Goal: Navigation & Orientation: Find specific page/section

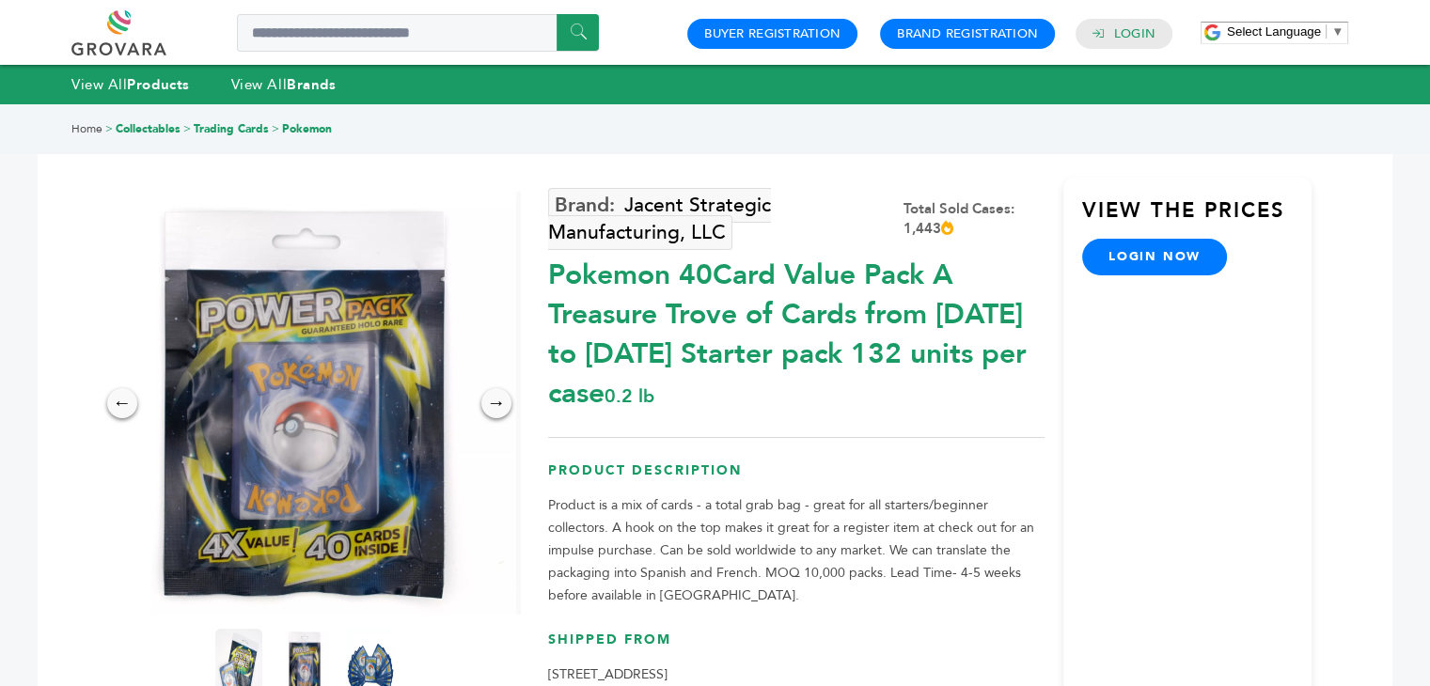
click at [120, 35] on link at bounding box center [139, 32] width 137 height 45
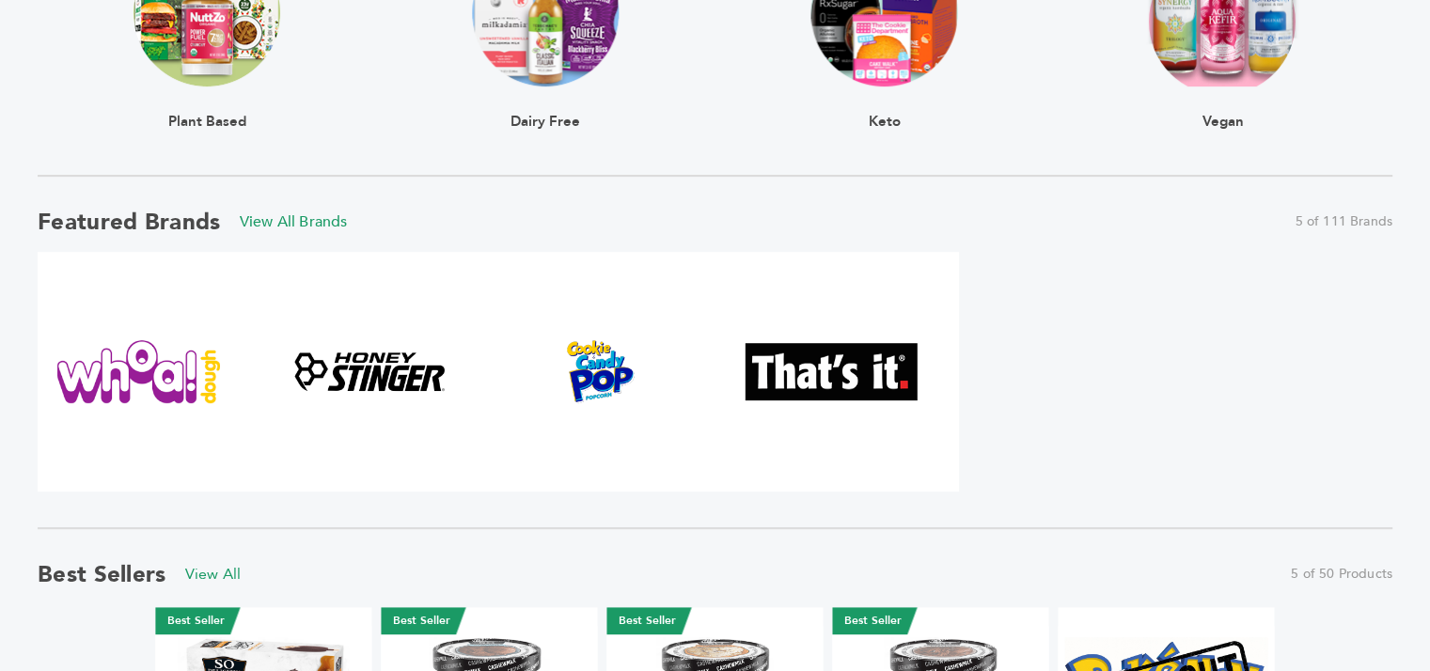
scroll to position [852, 0]
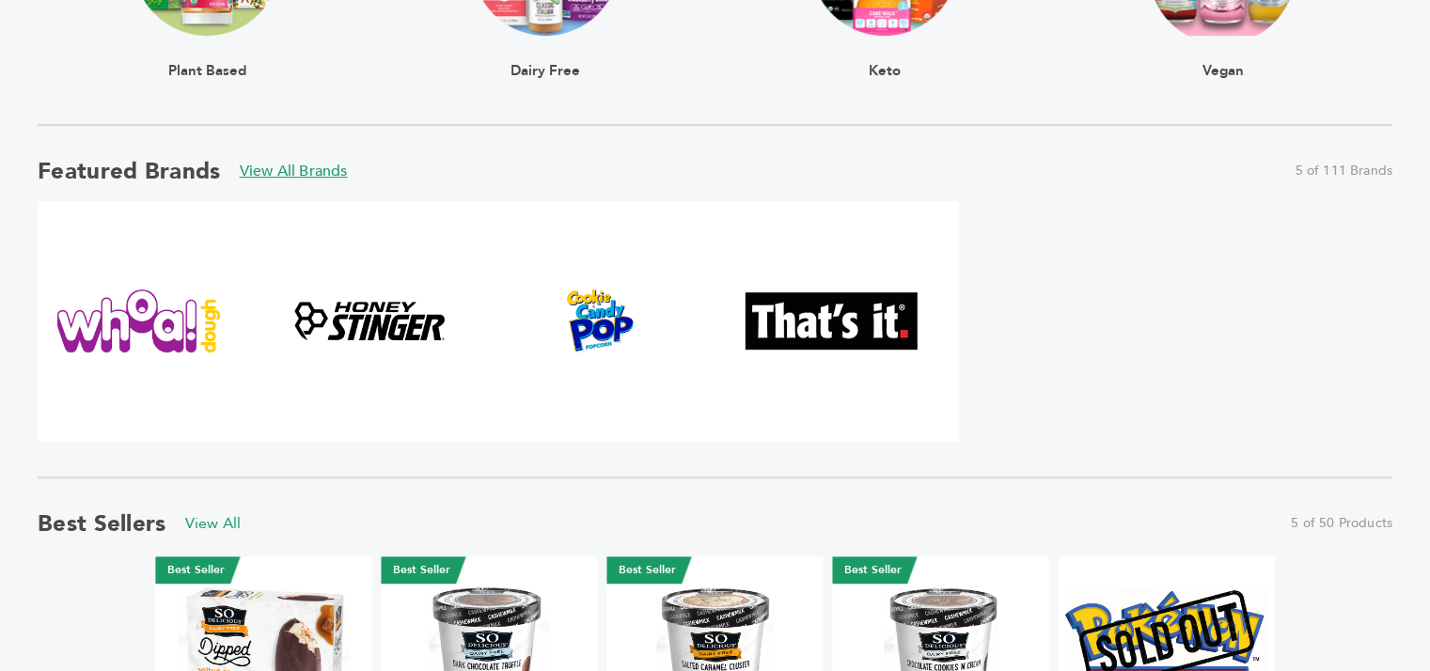
click at [281, 173] on link "View All Brands" at bounding box center [294, 171] width 108 height 21
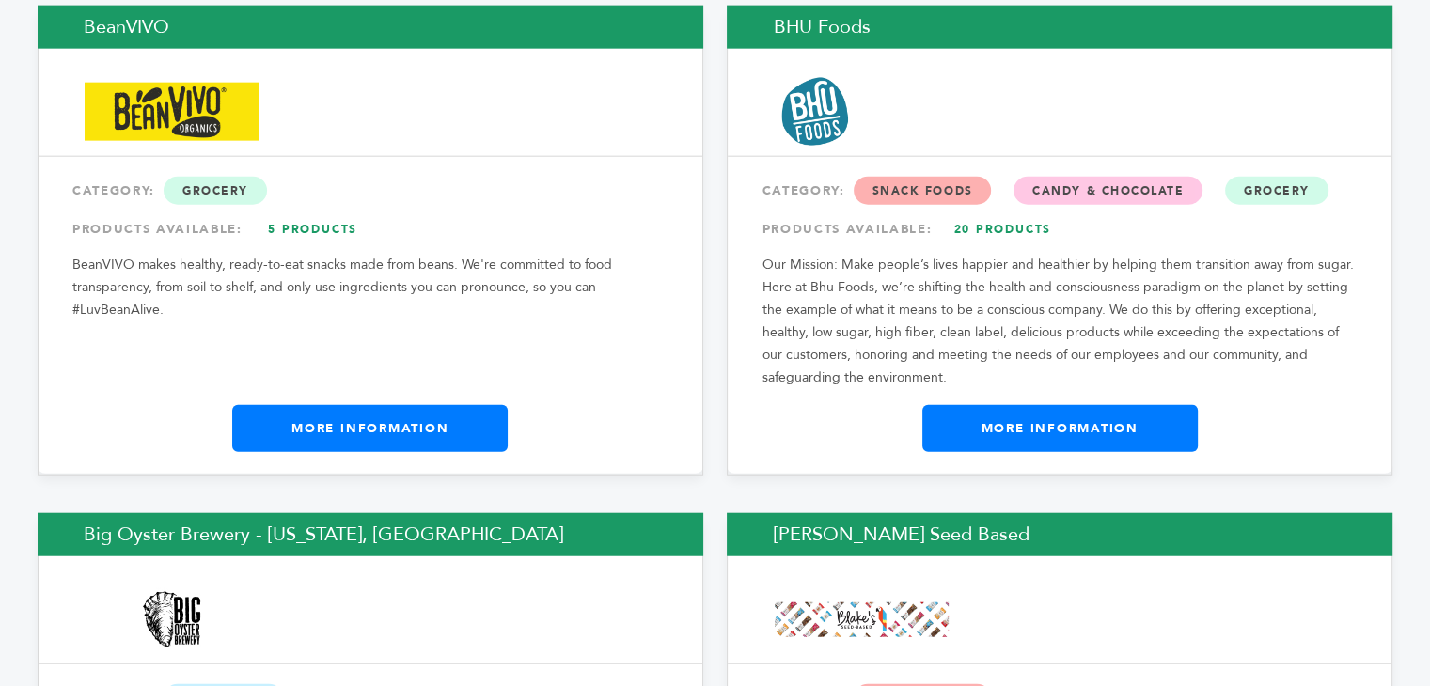
scroll to position [5020, 0]
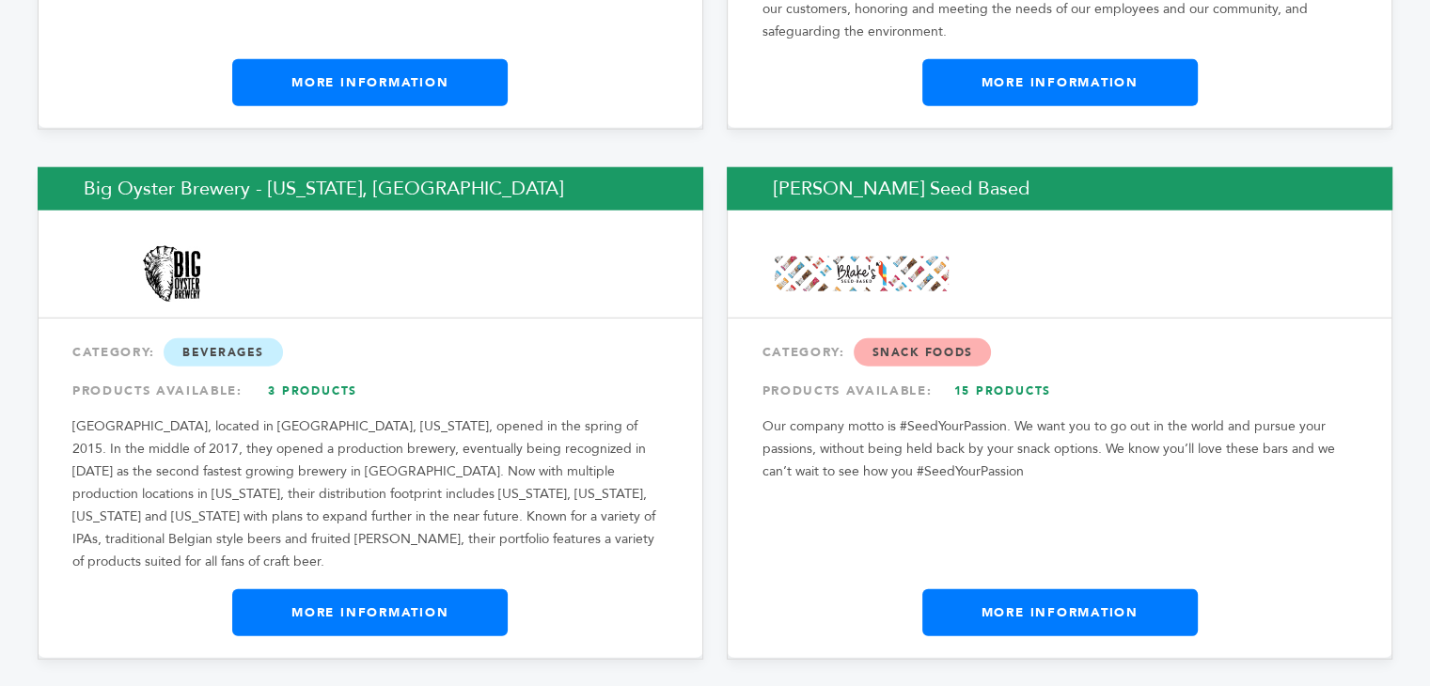
click at [1049, 589] on link "More Information" at bounding box center [1059, 612] width 275 height 47
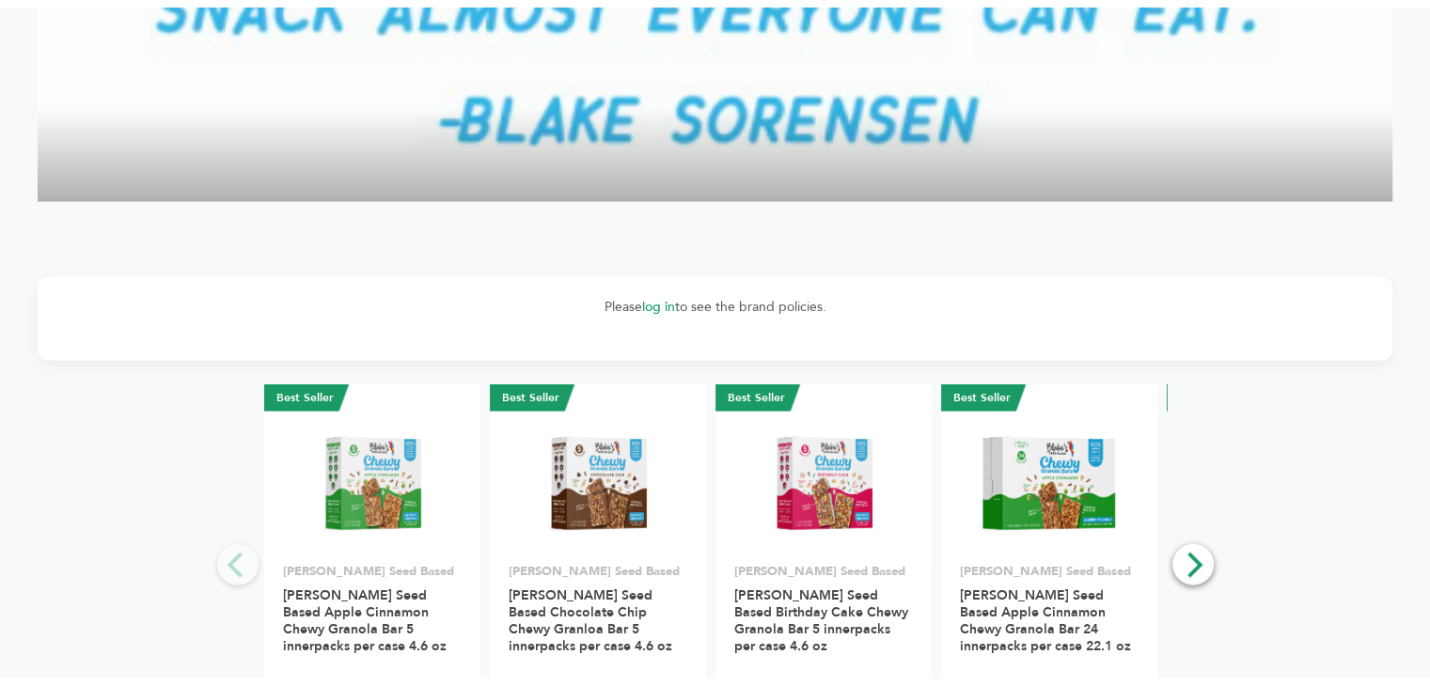
scroll to position [4111, 0]
